Goal: Task Accomplishment & Management: Use online tool/utility

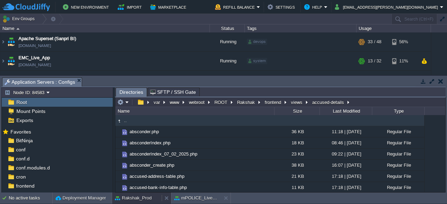
scroll to position [97, 0]
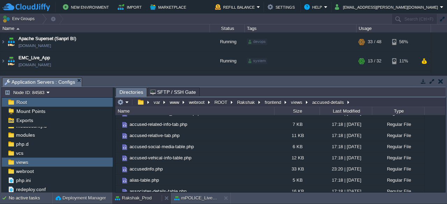
drag, startPoint x: 0, startPoint y: 0, endPoint x: 135, endPoint y: 202, distance: 243.2
click at [135, 202] on div "Rakshak_Prod" at bounding box center [137, 198] width 50 height 11
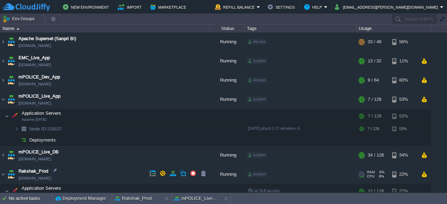
scroll to position [52, 0]
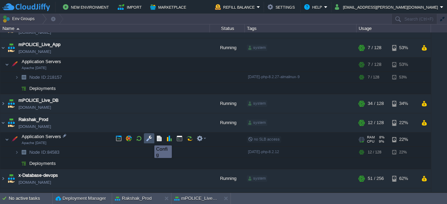
click at [149, 139] on button "button" at bounding box center [149, 138] width 6 height 6
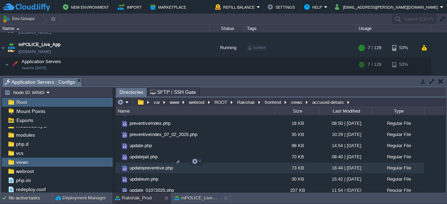
scroll to position [556, 0]
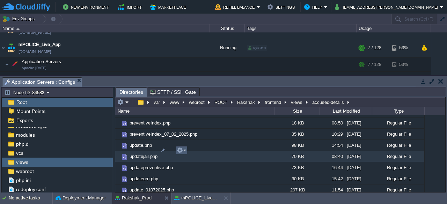
click at [184, 153] on em at bounding box center [181, 150] width 9 height 6
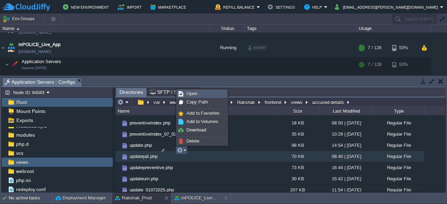
click at [194, 95] on span "Open" at bounding box center [191, 93] width 11 height 5
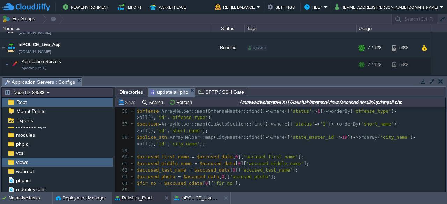
scroll to position [426, 0]
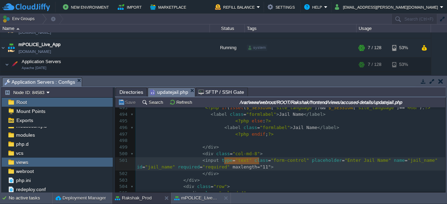
type textarea "maxlength="11""
drag, startPoint x: 224, startPoint y: 159, endPoint x: 259, endPoint y: 160, distance: 35.3
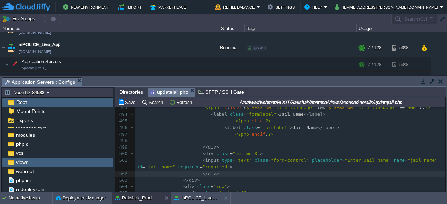
click at [263, 171] on pre "</ div >" at bounding box center [290, 174] width 310 height 7
click at [129, 104] on button "Save" at bounding box center [128, 102] width 20 height 6
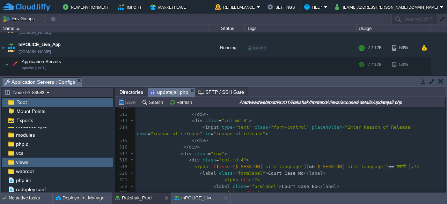
scroll to position [3616, 0]
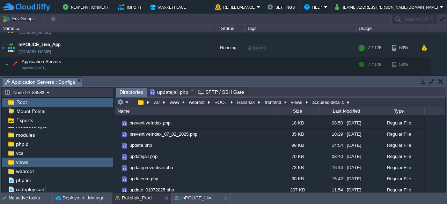
click at [131, 91] on span "Directories" at bounding box center [131, 92] width 24 height 9
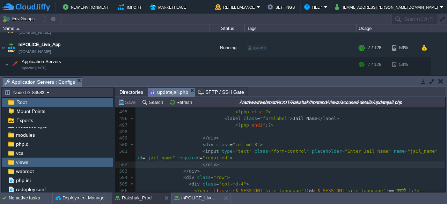
click at [166, 92] on span "updatejail.php" at bounding box center [169, 92] width 38 height 9
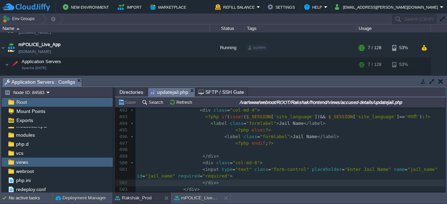
click at [131, 103] on button "Save" at bounding box center [128, 102] width 20 height 6
